Goal: Navigation & Orientation: Find specific page/section

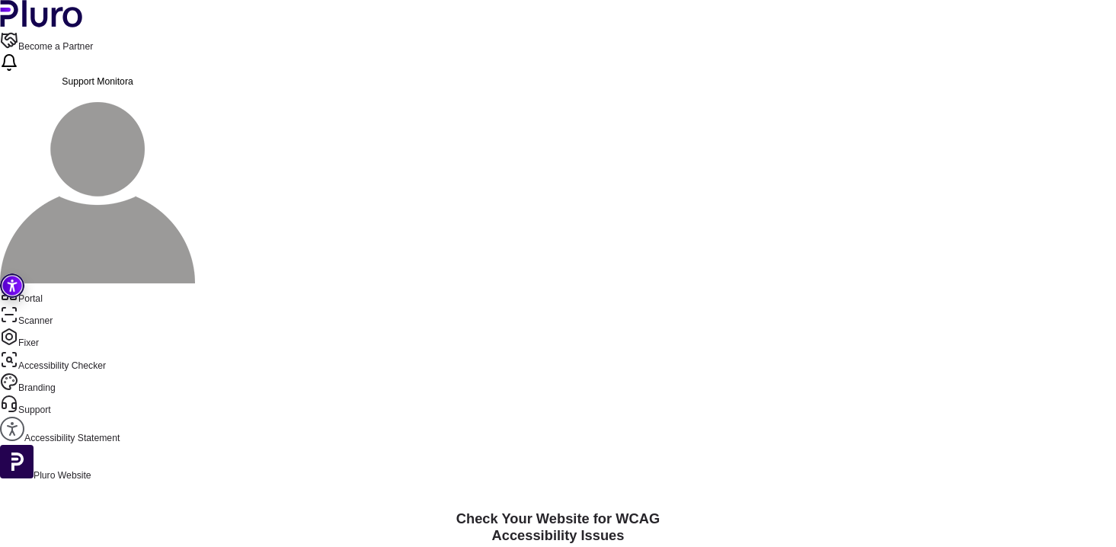
click at [72, 283] on link "Portal" at bounding box center [558, 294] width 1116 height 22
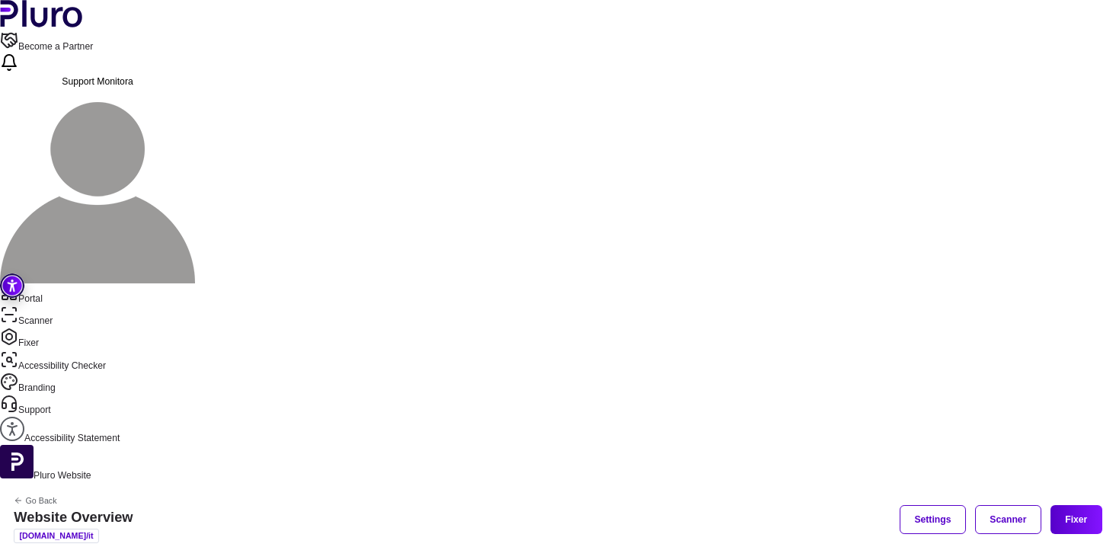
click at [164, 482] on div "Go Back Website Overview [DOMAIN_NAME]/it Settings Scanner Fixer" at bounding box center [558, 519] width 1116 height 75
click at [23, 496] on icon "Back to previous screen" at bounding box center [18, 500] width 9 height 9
